Goal: Use online tool/utility

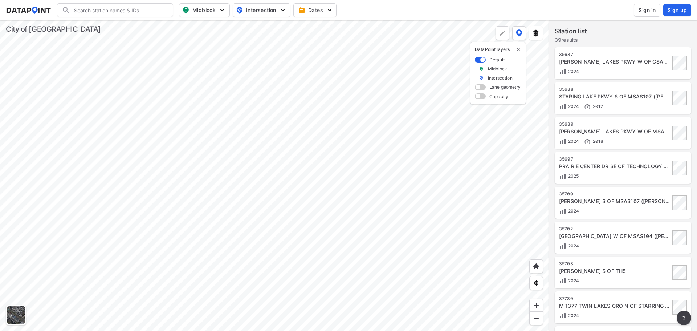
click at [334, 154] on div at bounding box center [274, 175] width 549 height 310
click at [339, 152] on div at bounding box center [274, 175] width 549 height 310
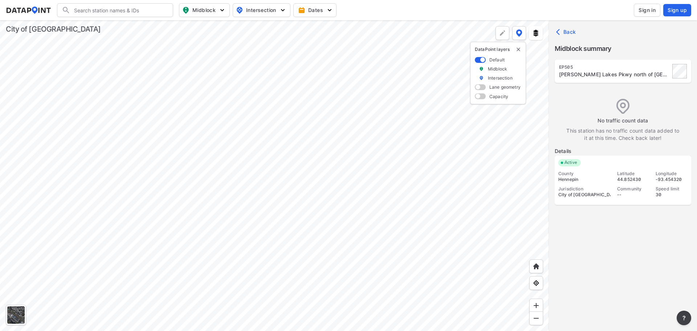
click at [288, 129] on div at bounding box center [274, 175] width 549 height 310
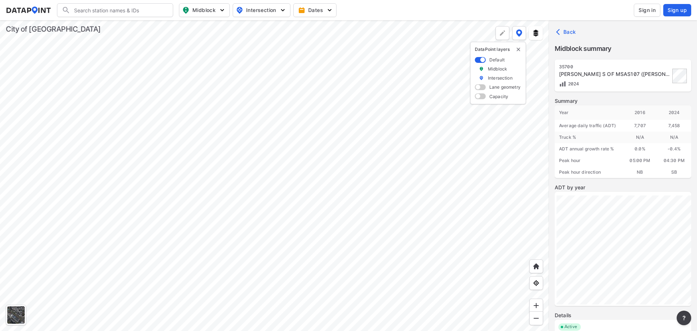
click at [272, 136] on div at bounding box center [274, 175] width 549 height 310
click at [253, 173] on div at bounding box center [274, 175] width 549 height 310
click at [543, 30] on div at bounding box center [274, 175] width 549 height 310
click at [537, 32] on img at bounding box center [535, 32] width 7 height 7
click at [493, 62] on Signals "Traffic Signals" at bounding box center [493, 59] width 5 height 5
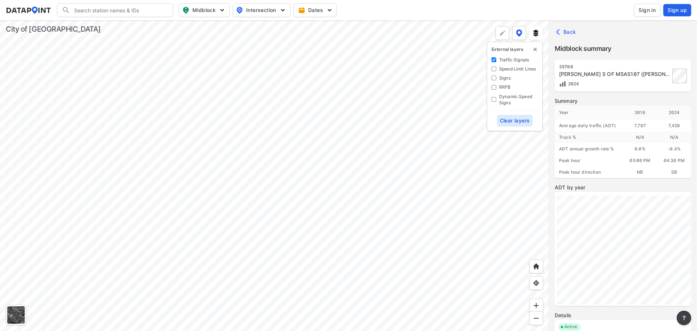
checkbox Signals "true"
click at [493, 71] on div "Speed Limit Lines" at bounding box center [514, 69] width 46 height 6
click at [494, 70] on Lines "Speed Limit Lines" at bounding box center [493, 68] width 5 height 5
checkbox Lines "true"
click at [237, 236] on div at bounding box center [274, 175] width 549 height 310
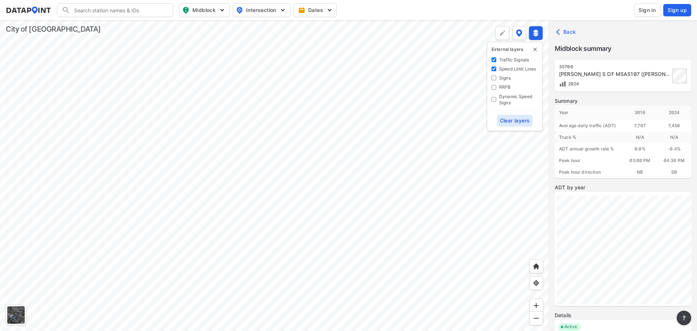
click at [373, 83] on div at bounding box center [274, 175] width 549 height 310
click at [327, 128] on div at bounding box center [274, 175] width 549 height 310
click at [328, 157] on div at bounding box center [274, 175] width 549 height 310
click at [361, 164] on div at bounding box center [274, 175] width 549 height 310
click at [410, 149] on div at bounding box center [274, 175] width 549 height 310
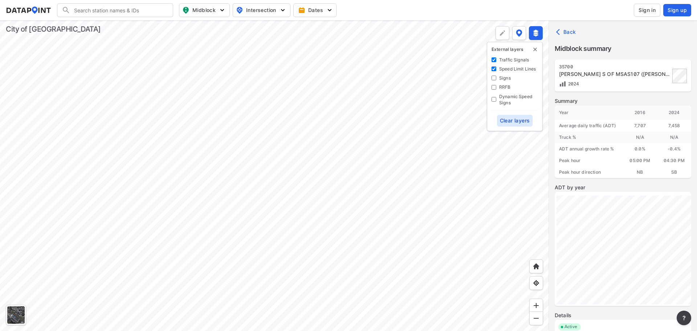
click at [11, 309] on div at bounding box center [15, 314] width 17 height 17
click at [229, 226] on div at bounding box center [274, 175] width 549 height 310
click at [237, 238] on div at bounding box center [274, 175] width 549 height 310
click at [233, 234] on div at bounding box center [274, 175] width 549 height 310
click at [266, 135] on div at bounding box center [274, 175] width 549 height 310
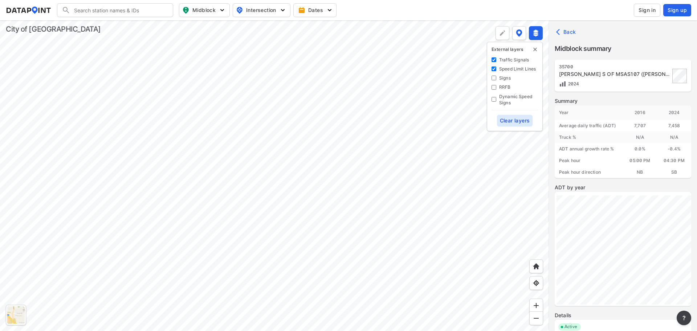
click at [493, 75] on input "Signs" at bounding box center [493, 77] width 5 height 5
click at [493, 77] on input "Signs" at bounding box center [493, 77] width 5 height 5
click at [495, 74] on div "Traffic Signals Speed Limit Lines Signs RRFB Dynamic Speed Signs" at bounding box center [514, 81] width 46 height 49
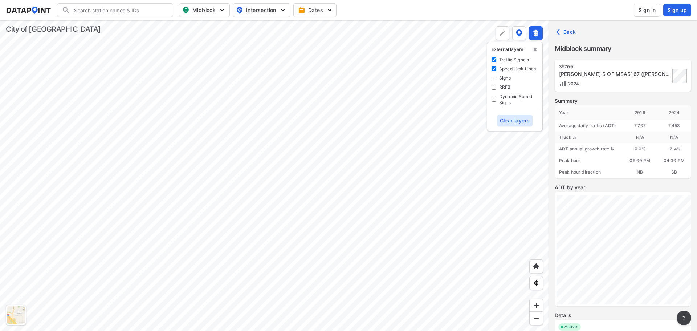
click at [494, 75] on input "Signs" at bounding box center [493, 77] width 5 height 5
checkbox input "true"
click at [10, 311] on div at bounding box center [15, 314] width 17 height 17
click at [332, 258] on div at bounding box center [274, 175] width 549 height 310
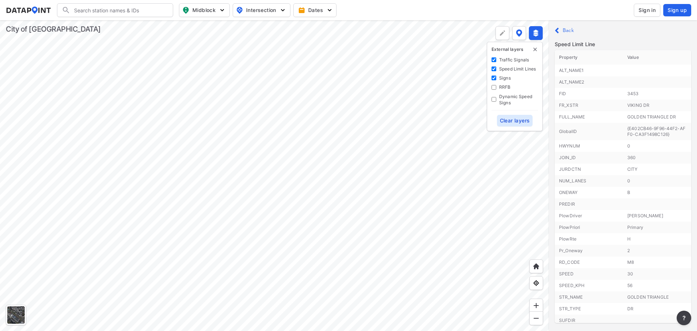
click at [331, 258] on div at bounding box center [274, 175] width 549 height 310
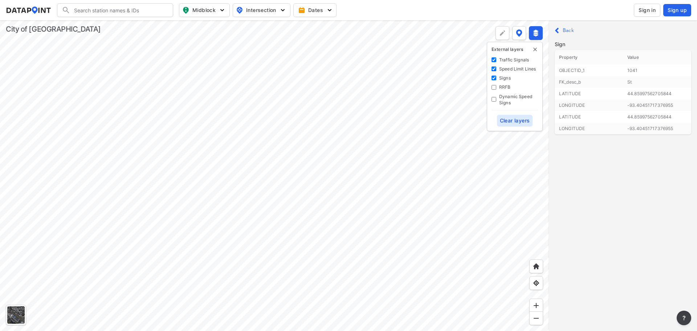
click at [331, 256] on div at bounding box center [274, 175] width 549 height 310
click at [321, 259] on div at bounding box center [274, 175] width 549 height 310
click at [233, 254] on div at bounding box center [274, 175] width 549 height 310
click at [430, 41] on div at bounding box center [274, 175] width 549 height 310
click at [431, 41] on div at bounding box center [274, 175] width 549 height 310
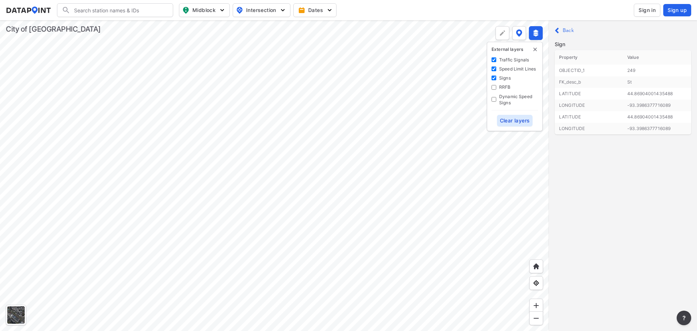
click at [463, 192] on div at bounding box center [274, 175] width 549 height 310
click at [365, 156] on div at bounding box center [274, 175] width 549 height 310
click at [365, 70] on div at bounding box center [274, 175] width 549 height 310
click at [504, 36] on img at bounding box center [501, 32] width 7 height 7
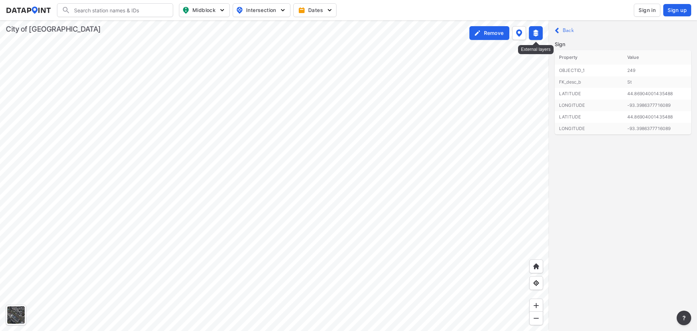
click at [538, 33] on img at bounding box center [535, 32] width 7 height 7
click at [496, 33] on label "Remove" at bounding box center [494, 32] width 20 height 7
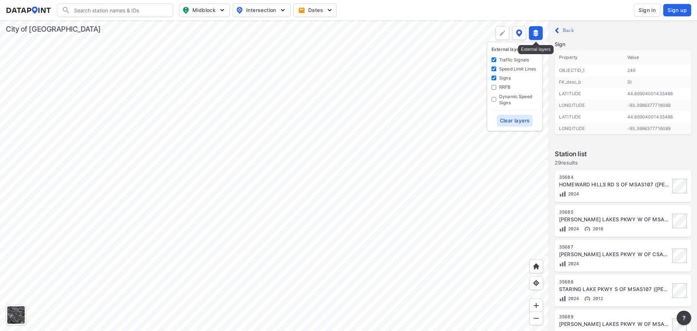
click at [536, 34] on img at bounding box center [535, 32] width 7 height 7
click at [546, 41] on div at bounding box center [274, 175] width 549 height 310
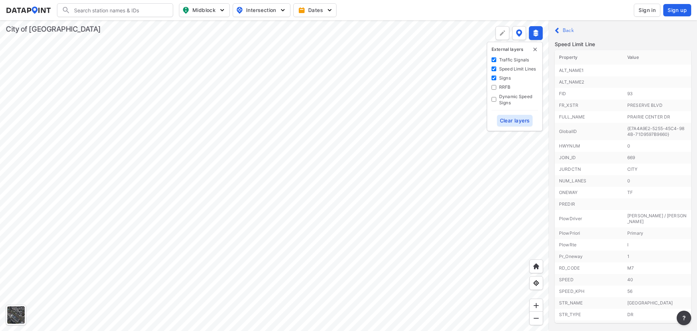
click at [335, 177] on div at bounding box center [274, 175] width 549 height 310
click at [167, 134] on div at bounding box center [274, 175] width 549 height 310
